Goal: Transaction & Acquisition: Purchase product/service

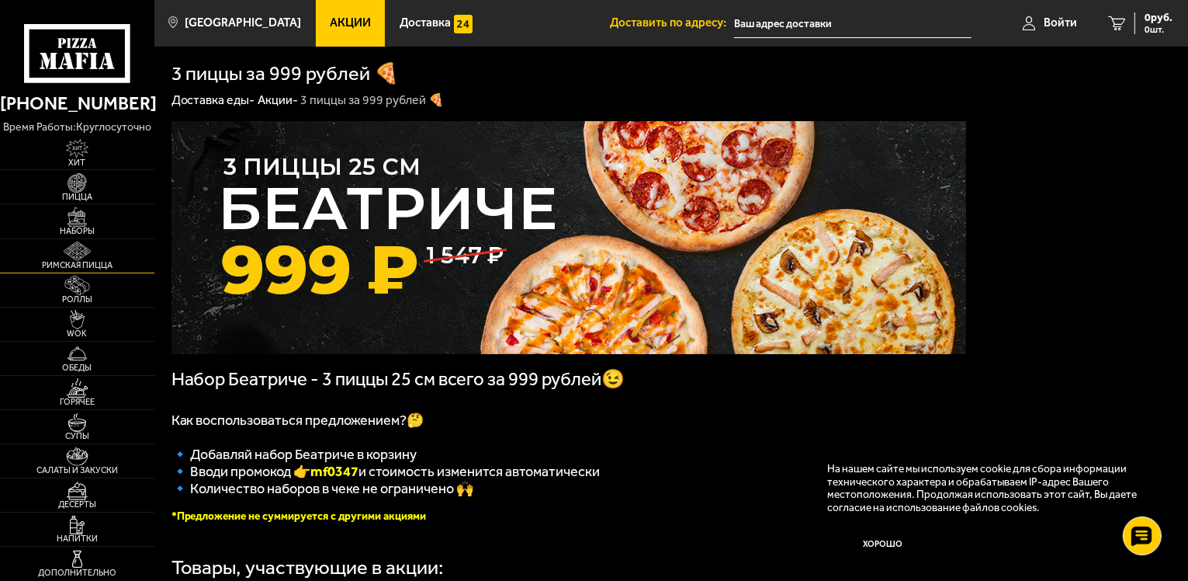
click at [68, 264] on span "Римская пицца" at bounding box center [77, 265] width 154 height 9
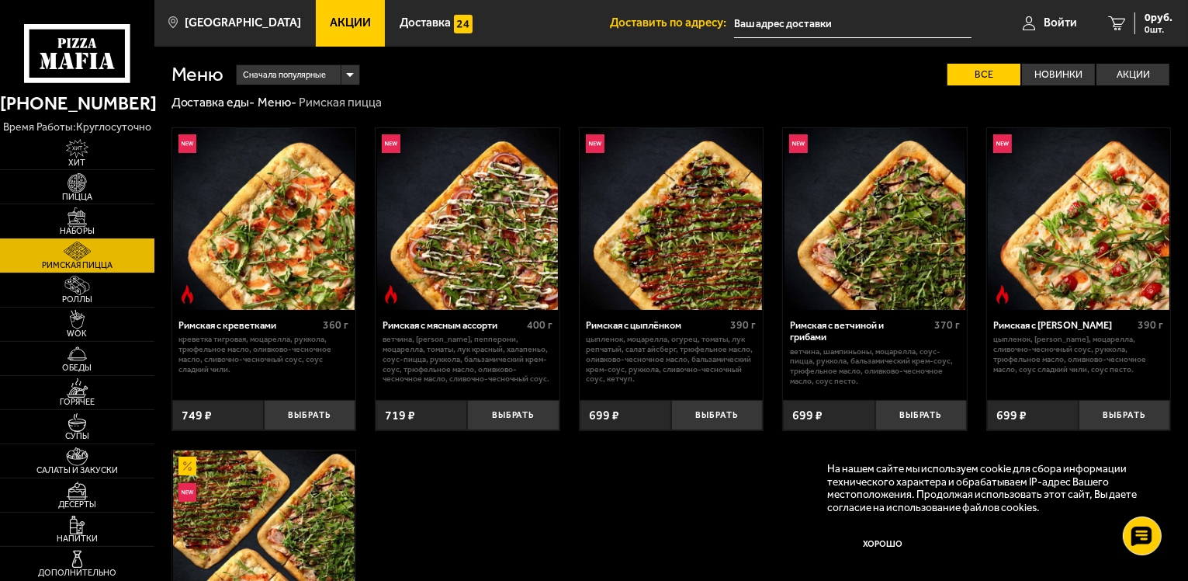
click at [87, 222] on img at bounding box center [77, 216] width 47 height 19
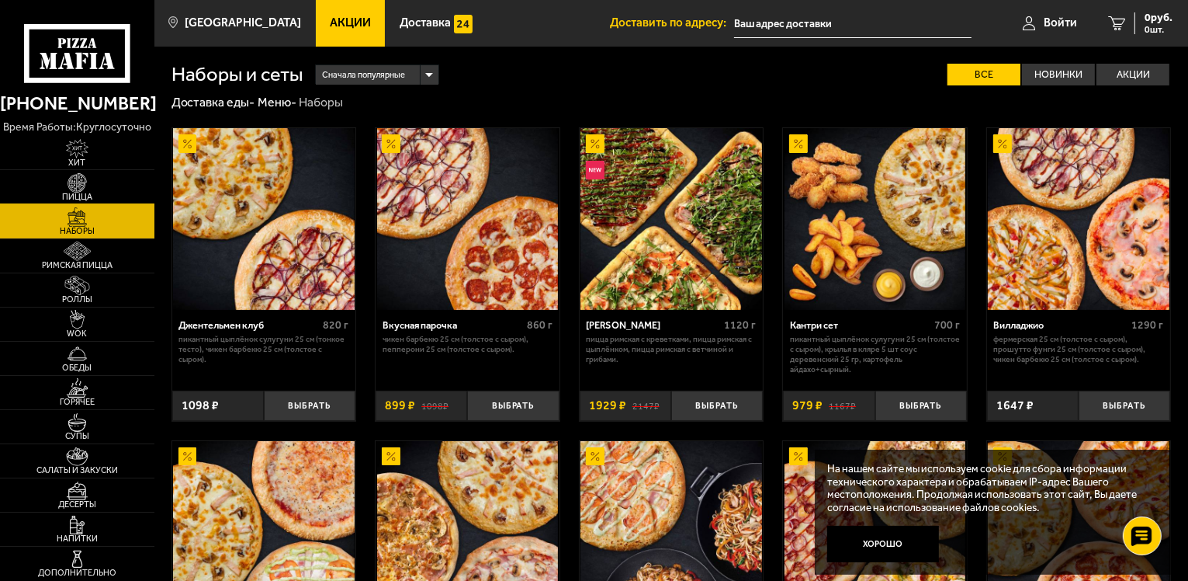
click at [101, 180] on img at bounding box center [77, 182] width 47 height 19
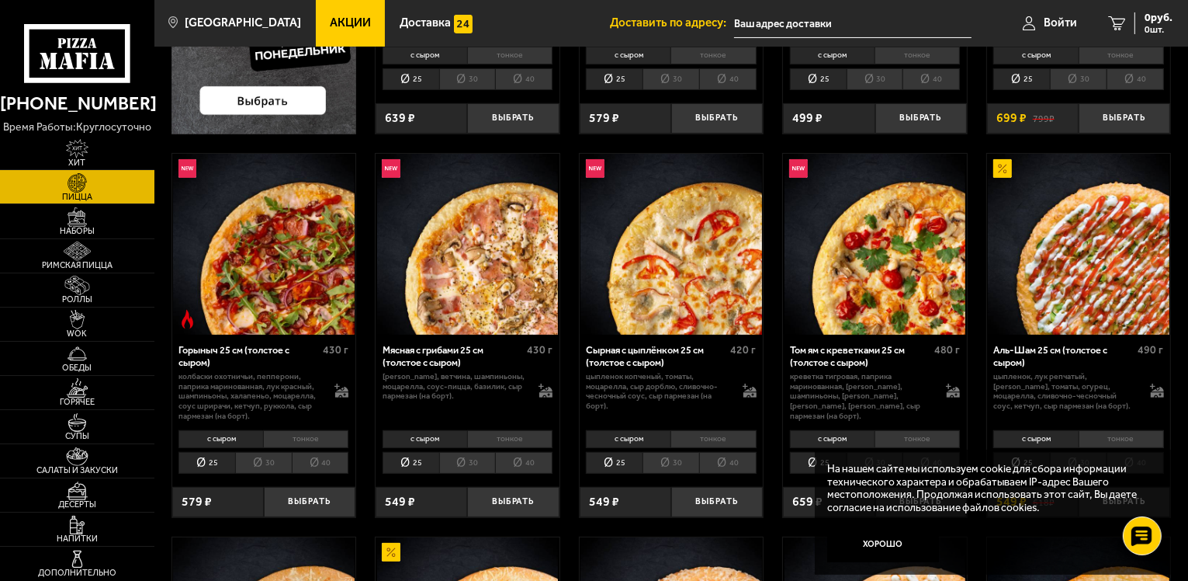
scroll to position [414, 0]
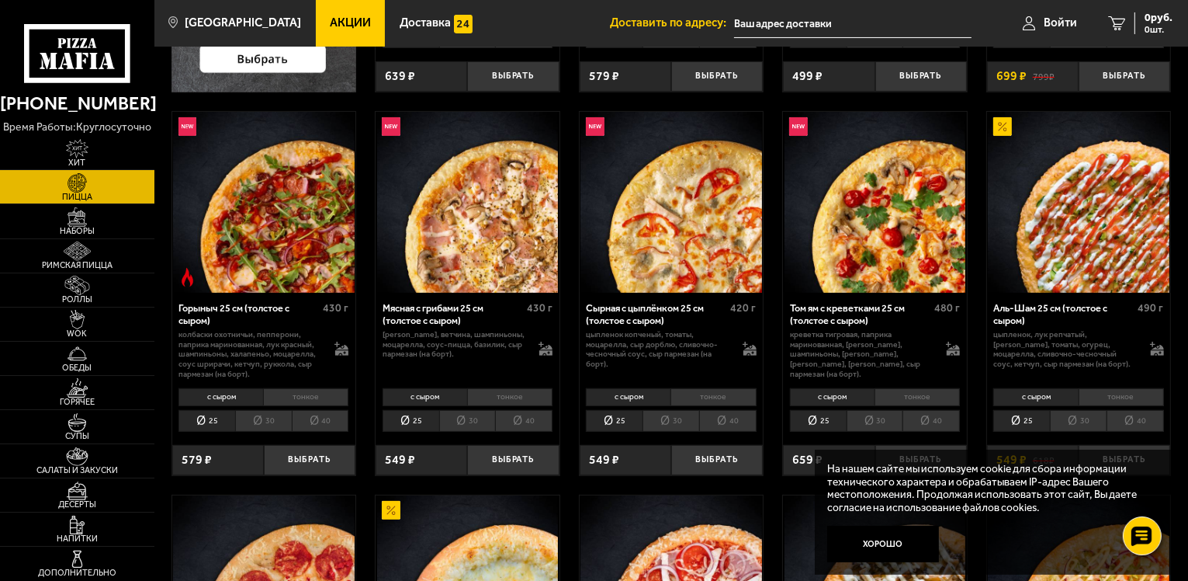
click at [1118, 388] on li "тонкое" at bounding box center [1121, 397] width 85 height 18
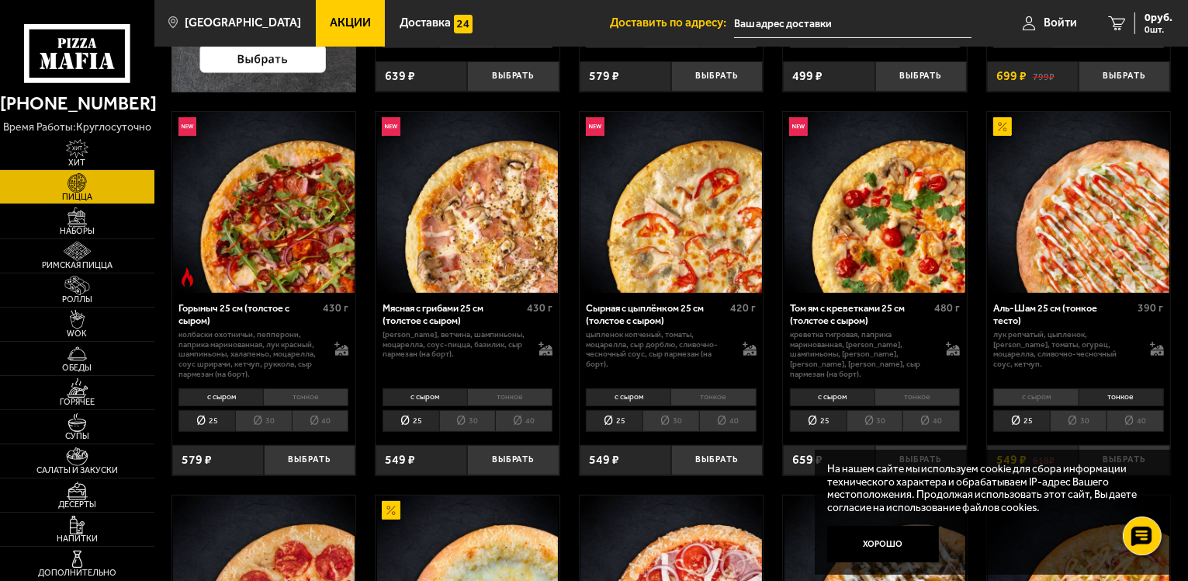
click at [1142, 418] on li "40" at bounding box center [1135, 421] width 57 height 22
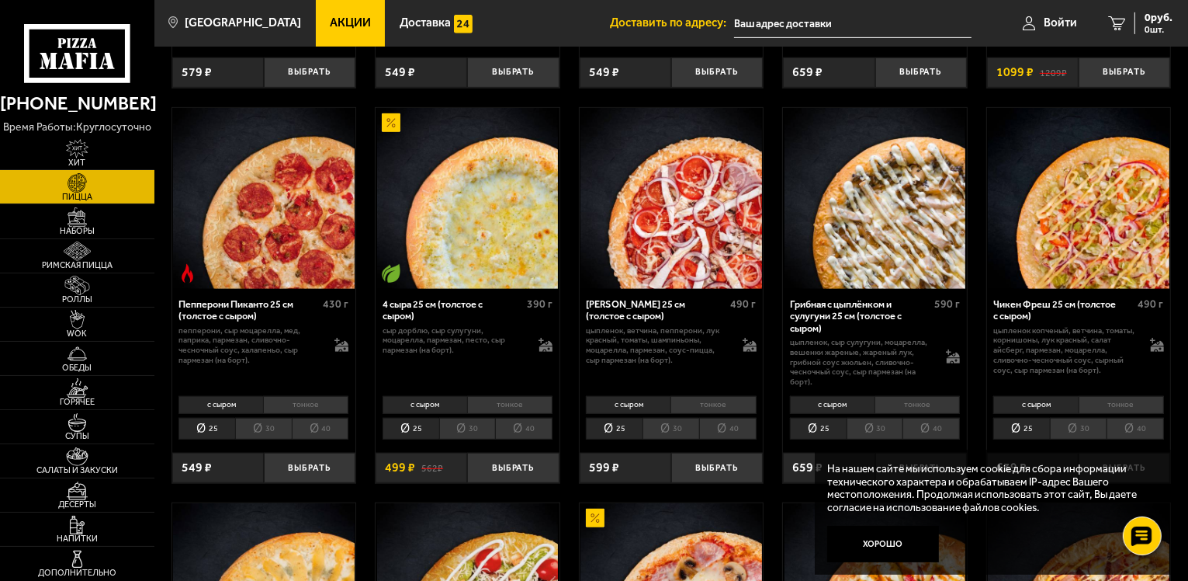
scroll to position [802, 0]
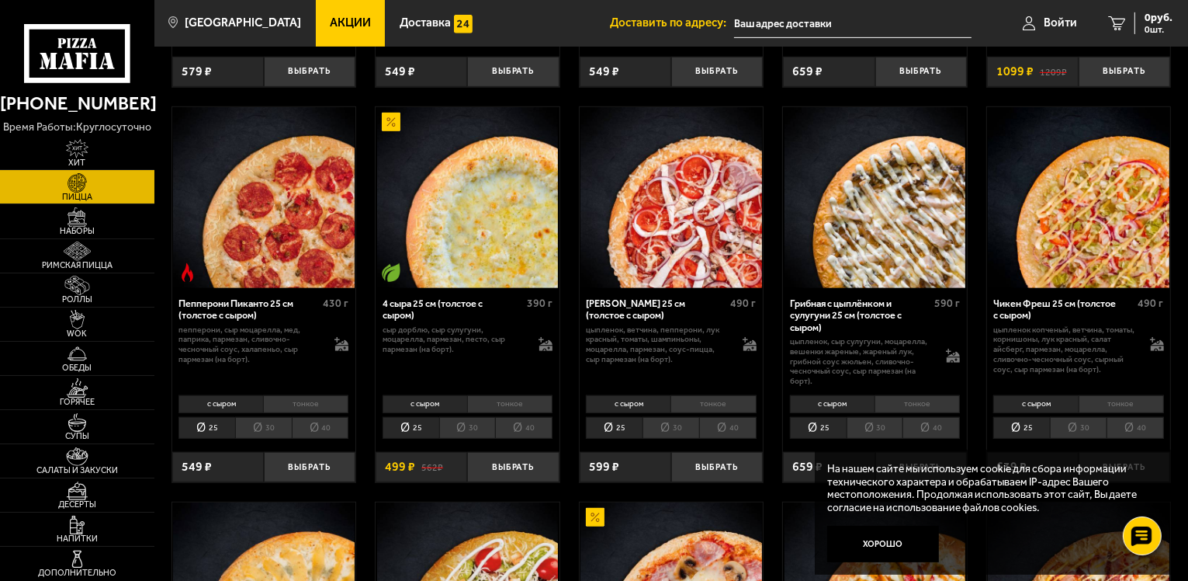
click at [536, 407] on li "тонкое" at bounding box center [509, 404] width 85 height 18
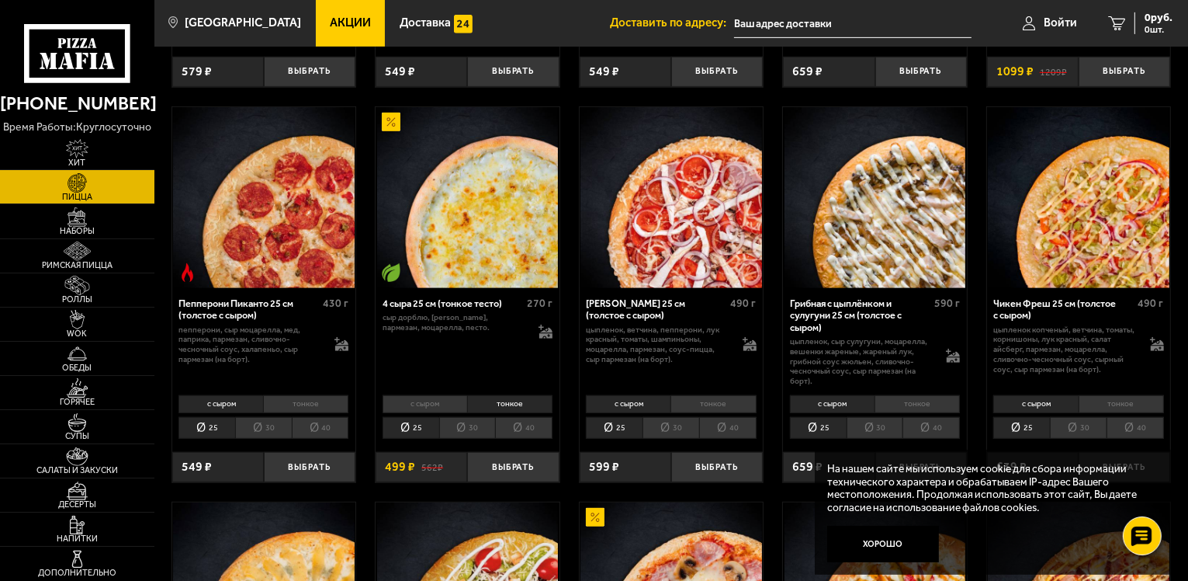
click at [535, 432] on li "40" at bounding box center [523, 428] width 57 height 22
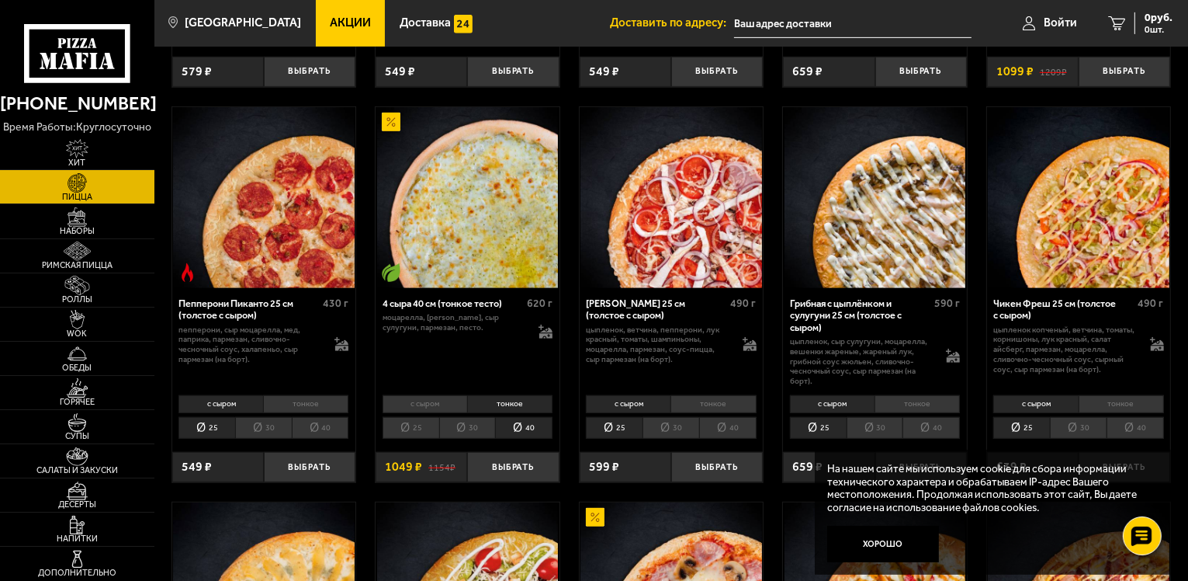
click at [473, 432] on li "30" at bounding box center [467, 428] width 57 height 22
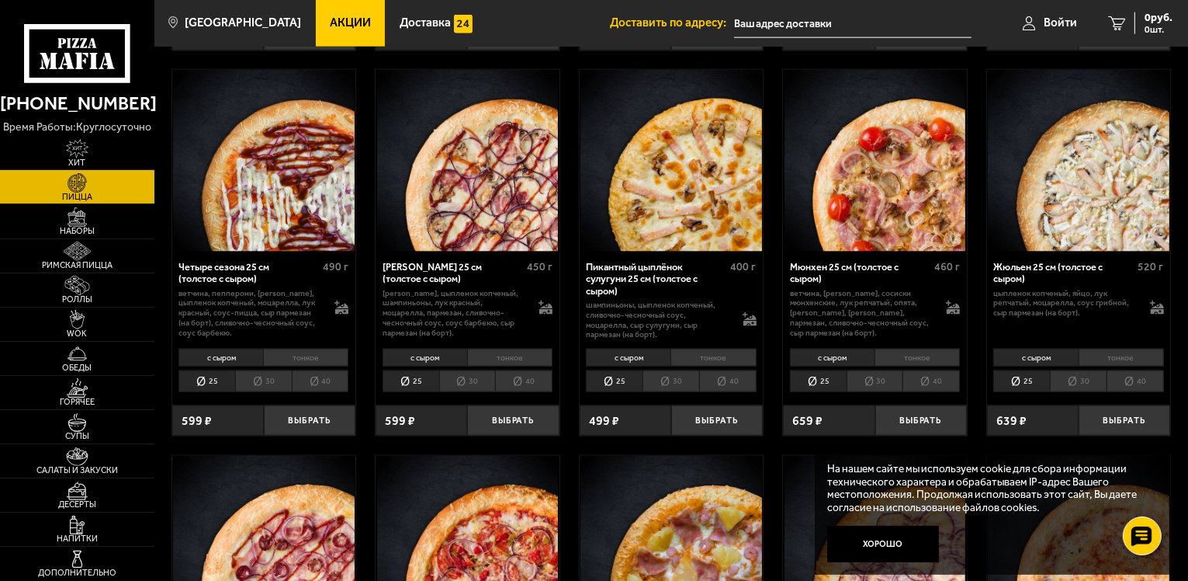
scroll to position [1914, 0]
